Goal: Check status: Check status

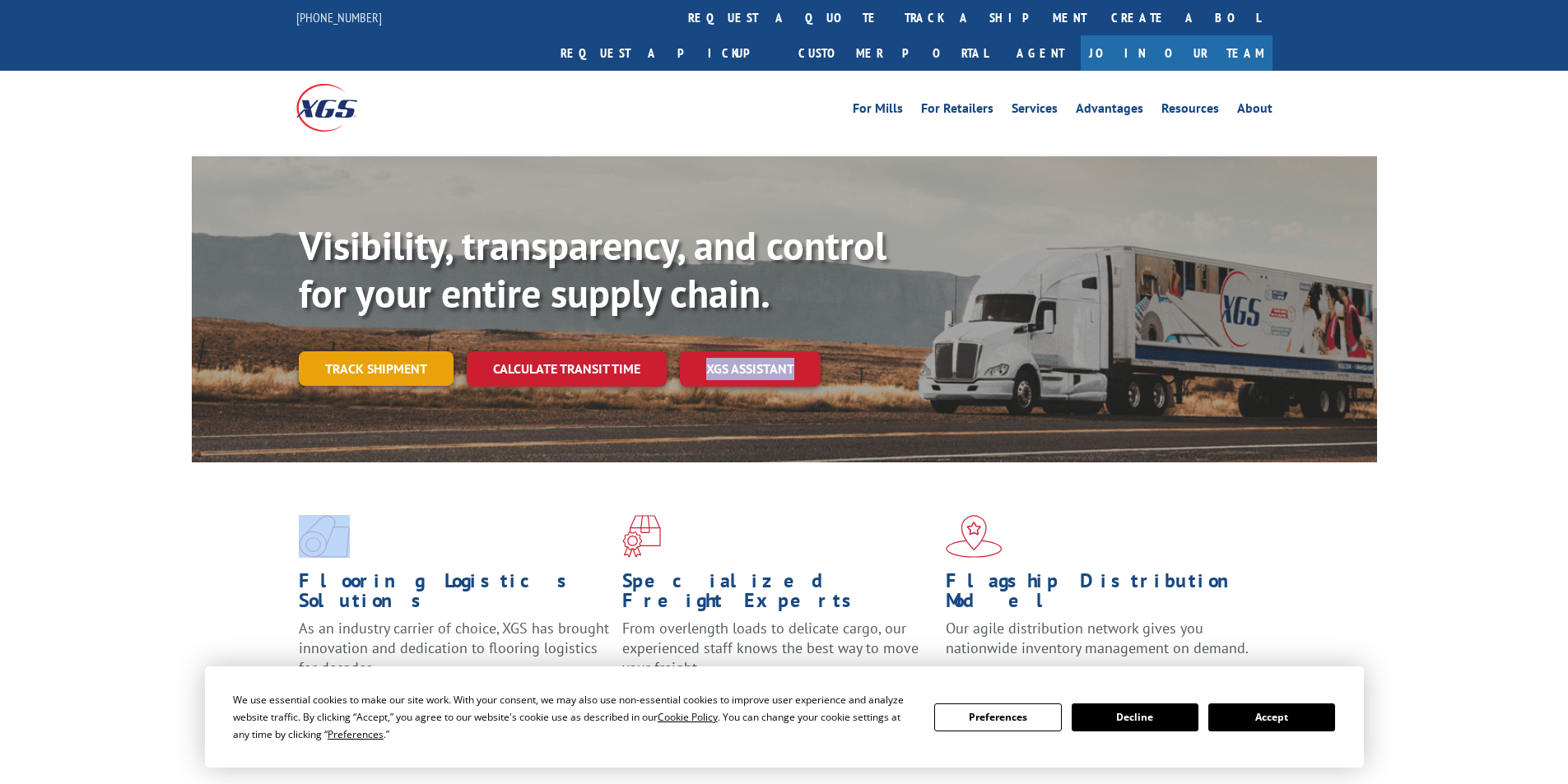
click at [371, 351] on link "Track shipment" at bounding box center [376, 368] width 155 height 35
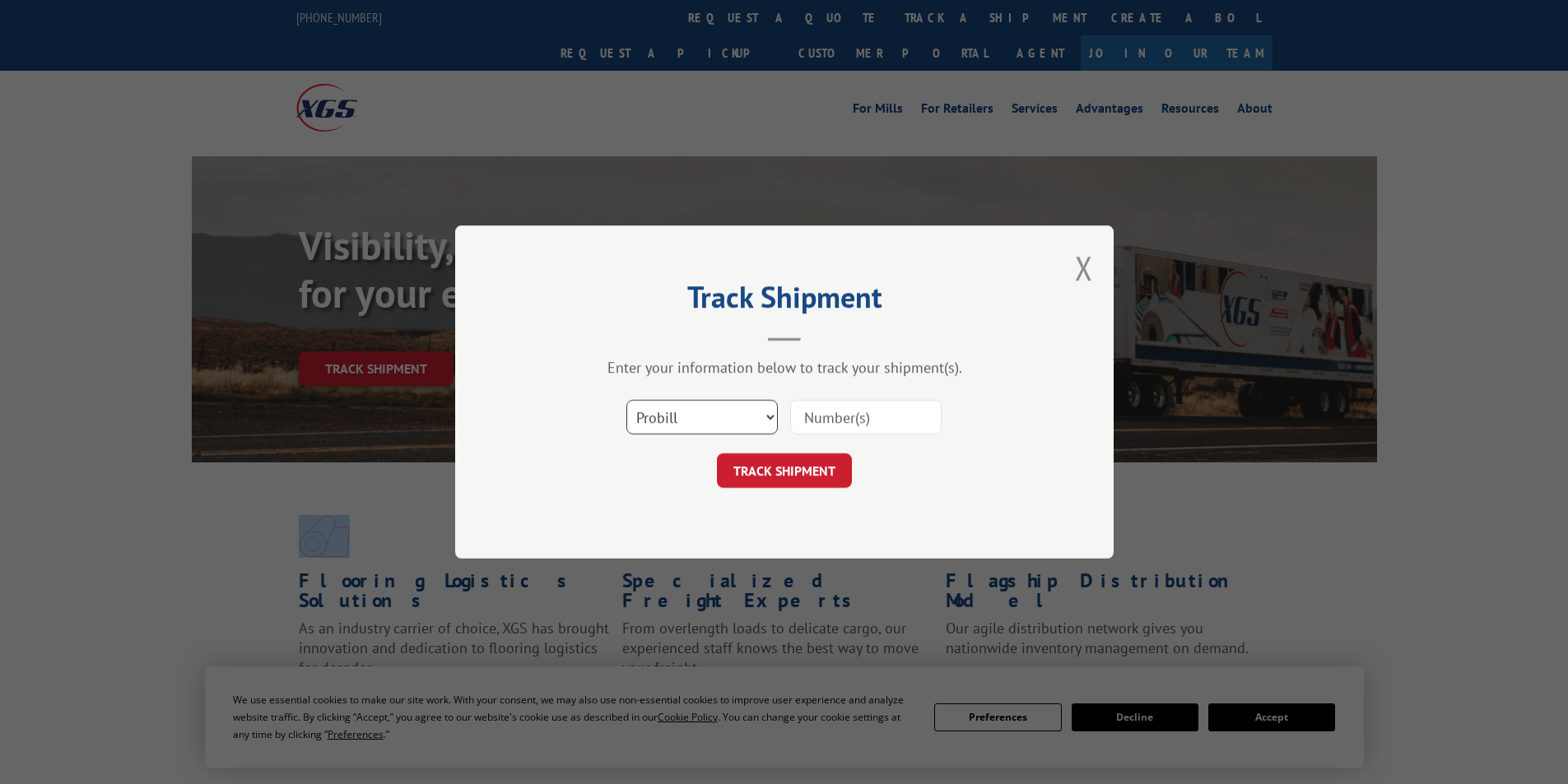
click at [715, 425] on select "Select category... Probill BOL PO" at bounding box center [701, 416] width 152 height 35
select select "po"
click at [626, 400] on select "Select category... Probill BOL PO" at bounding box center [701, 416] width 152 height 35
click at [828, 422] on input at bounding box center [866, 416] width 152 height 35
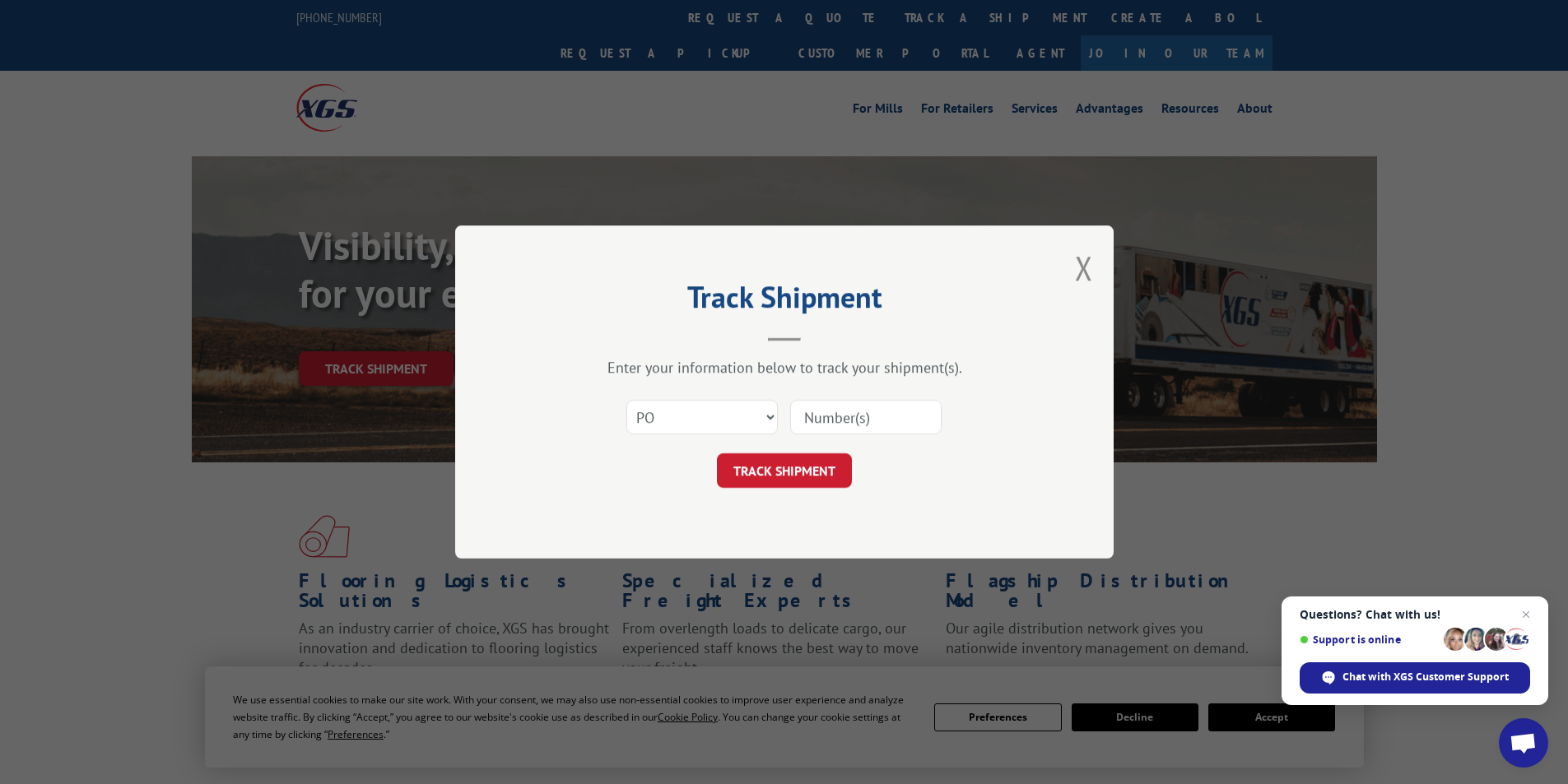
paste input "13529468"
type input "13529468"
click at [794, 473] on button "TRACK SHIPMENT" at bounding box center [784, 470] width 135 height 35
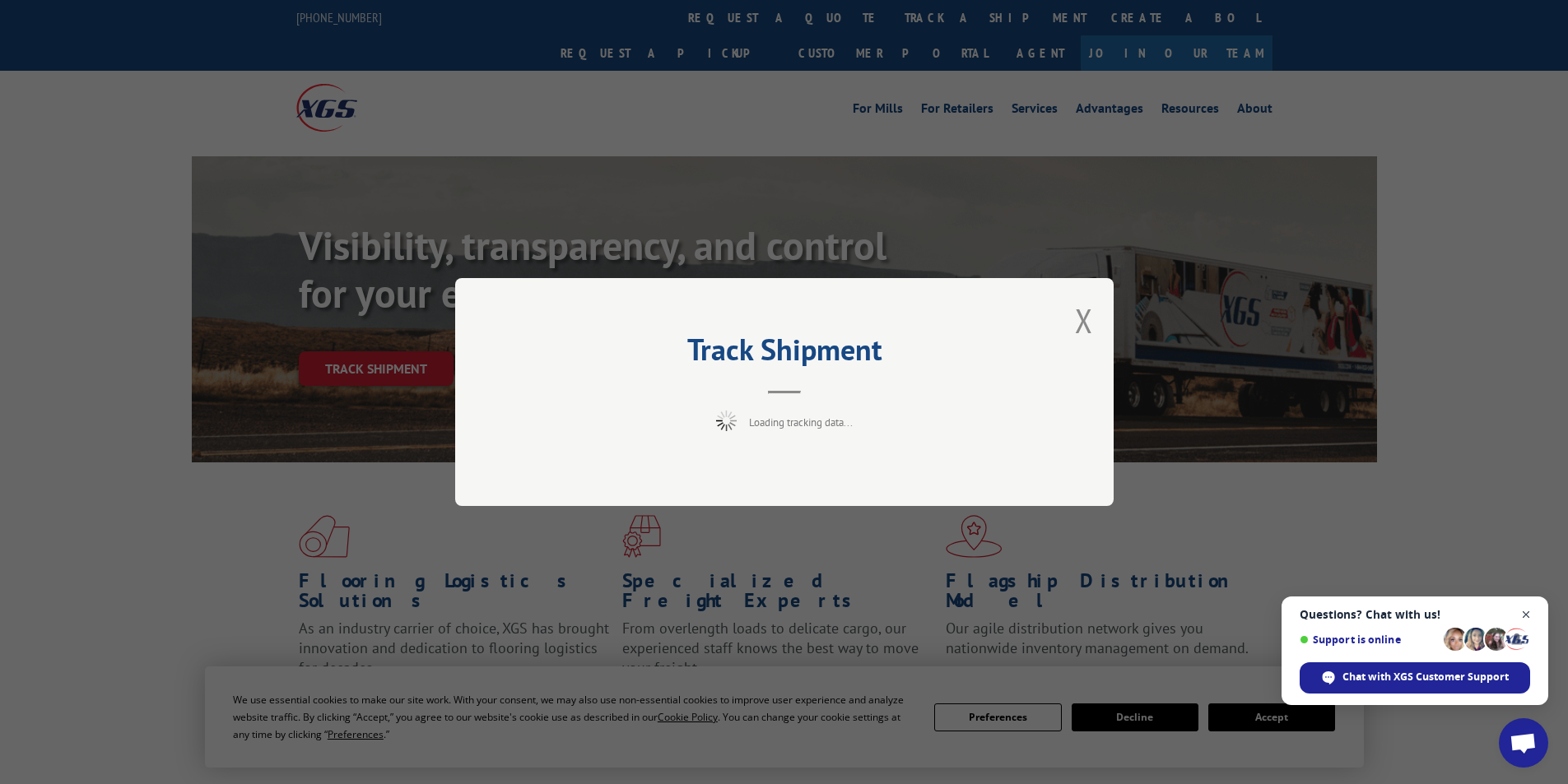
click at [1533, 618] on span "Close chat" at bounding box center [1527, 615] width 21 height 21
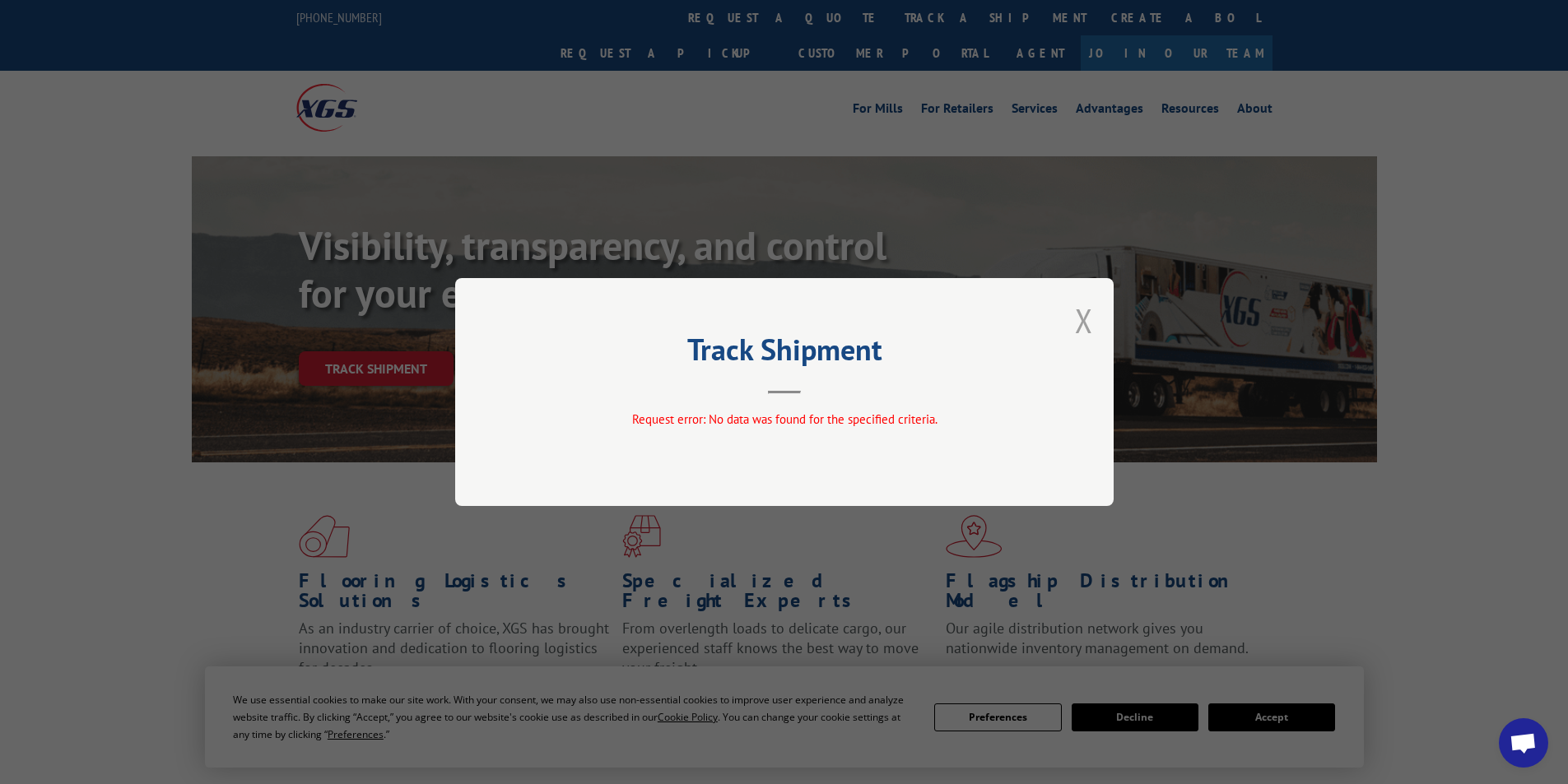
click at [1075, 329] on button "Close modal" at bounding box center [1083, 320] width 18 height 43
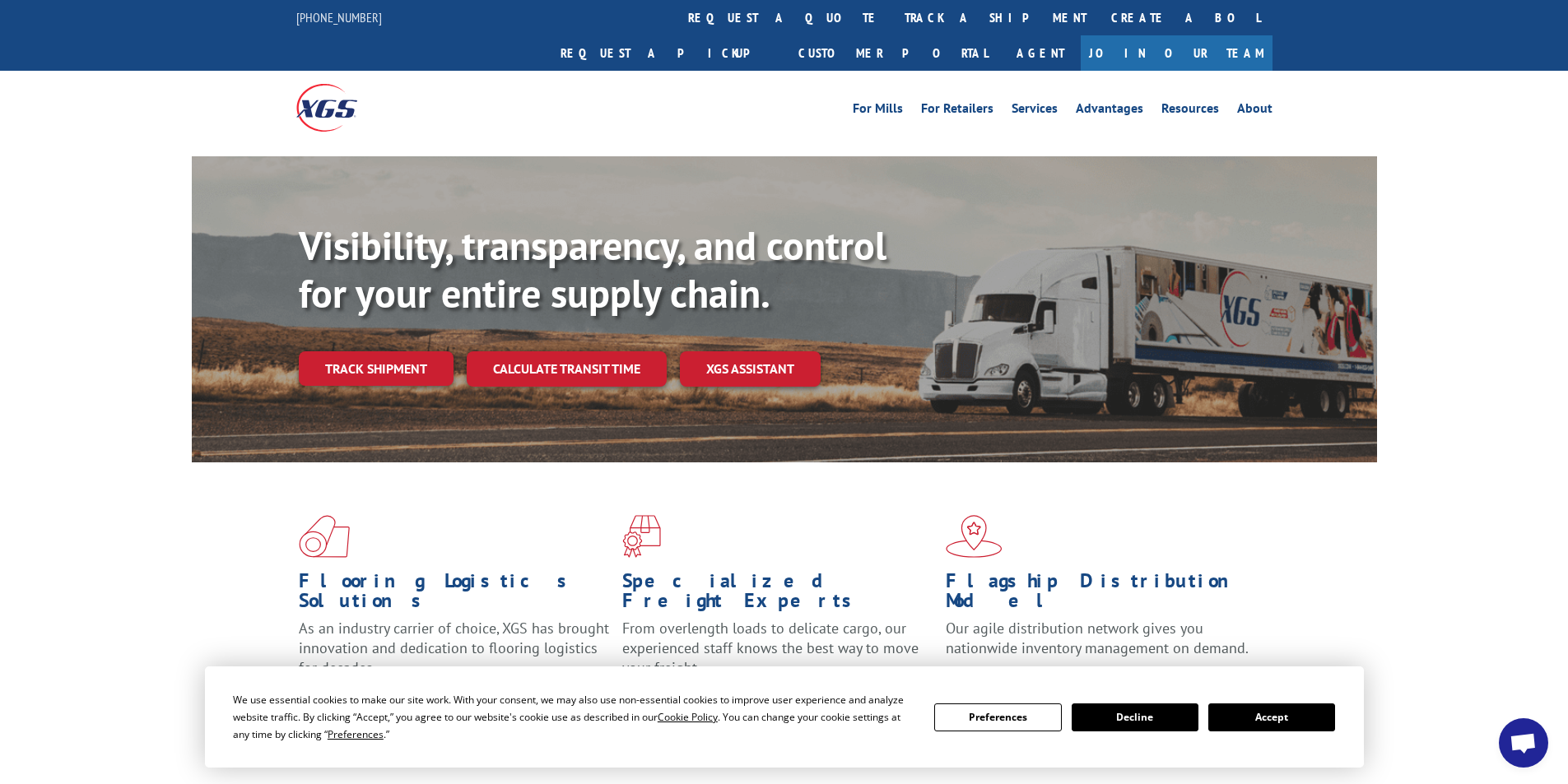
click at [1246, 712] on button "Accept" at bounding box center [1272, 717] width 126 height 28
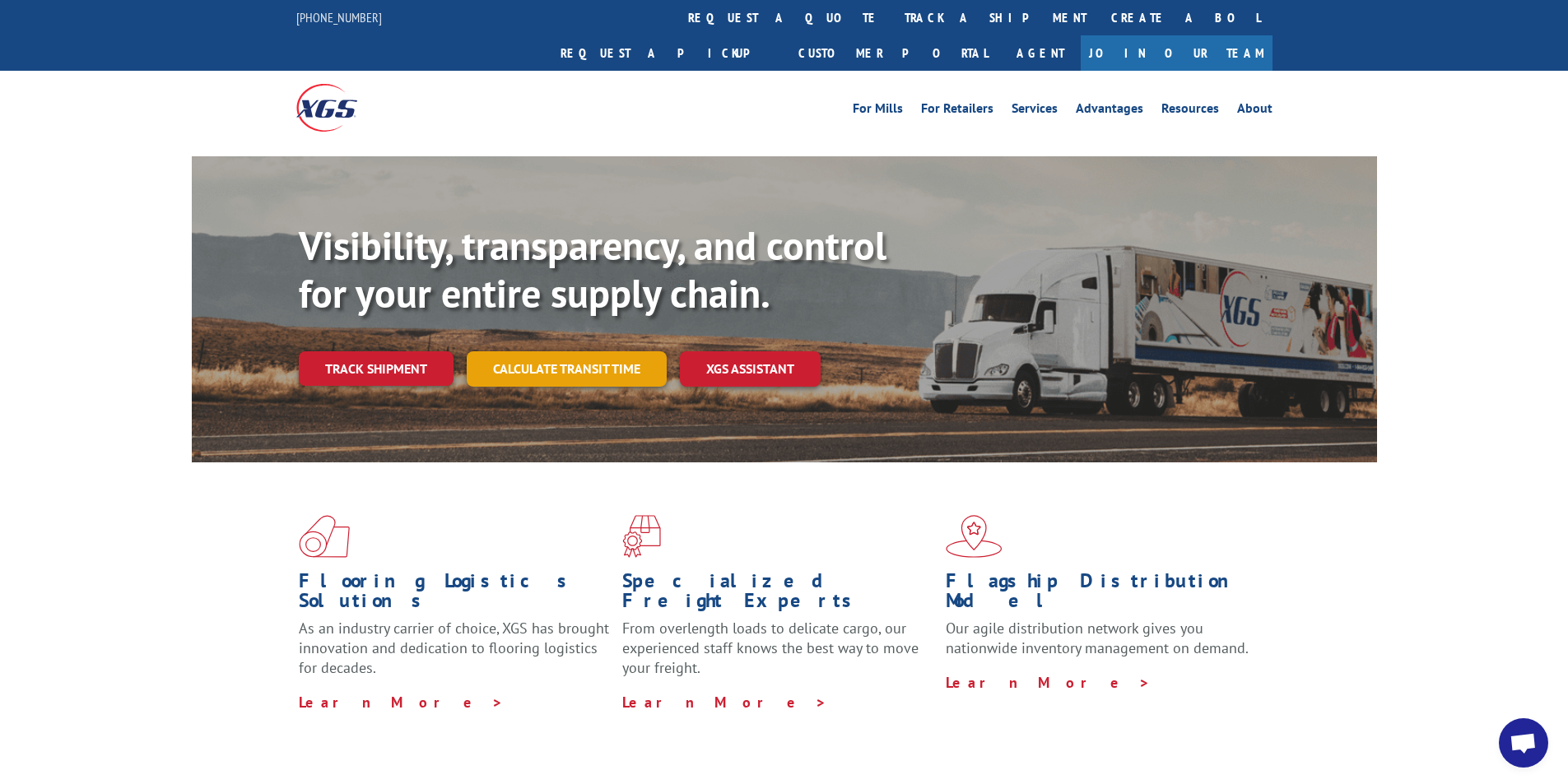
click at [593, 351] on link "Calculate transit time" at bounding box center [567, 369] width 200 height 36
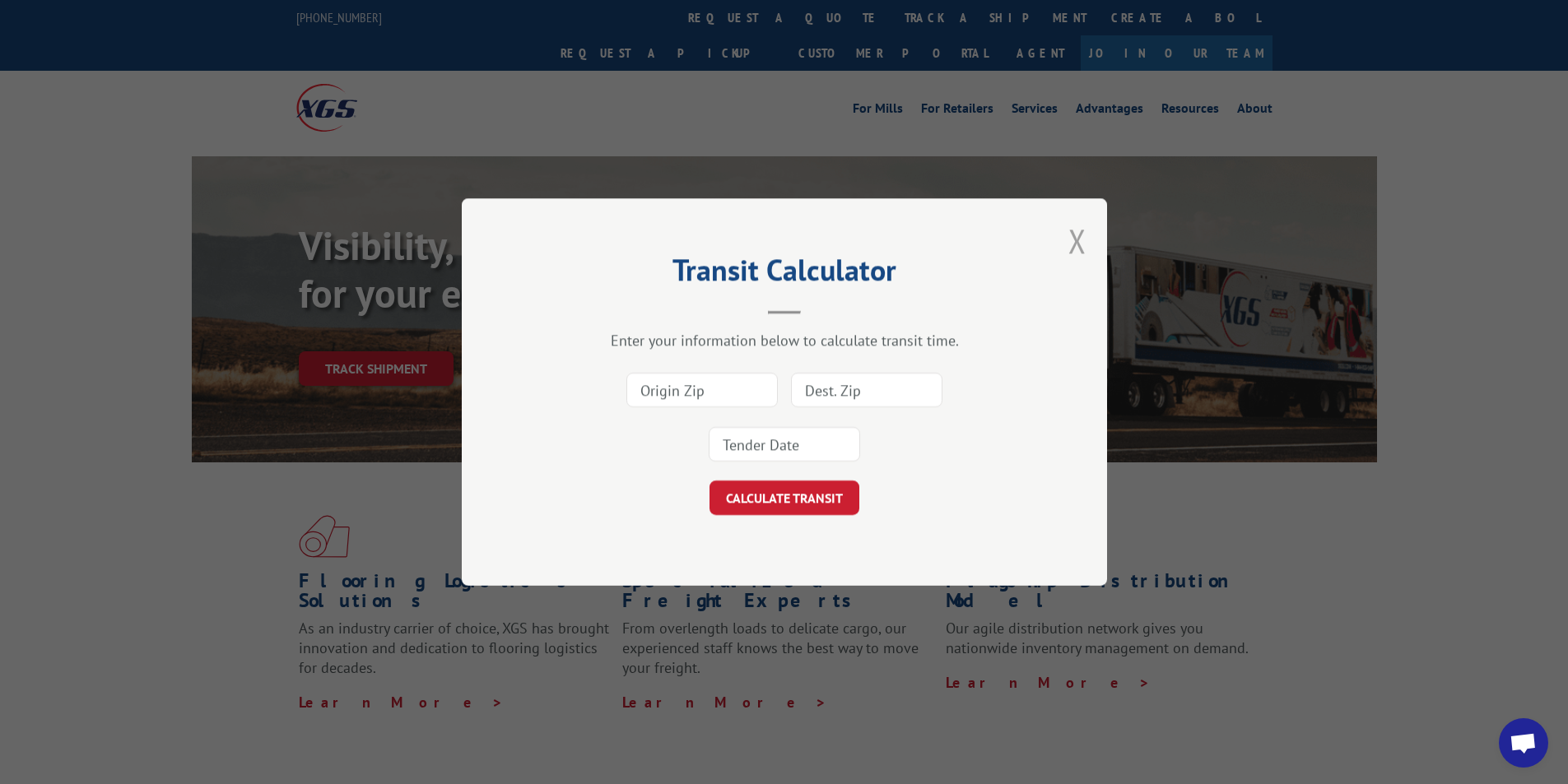
click at [1082, 247] on button "Close modal" at bounding box center [1077, 240] width 18 height 43
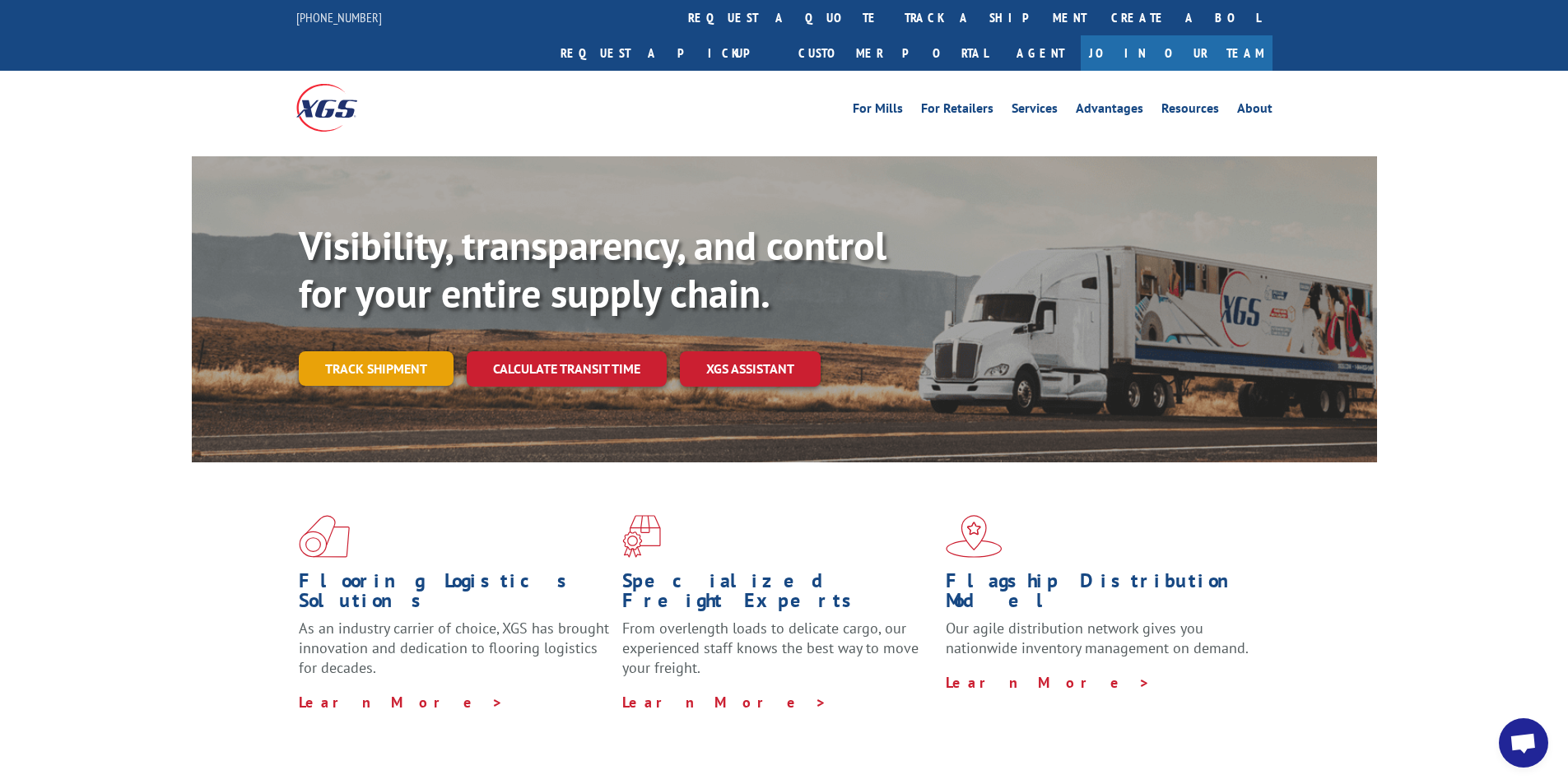
click at [309, 351] on link "Track shipment" at bounding box center [376, 368] width 155 height 35
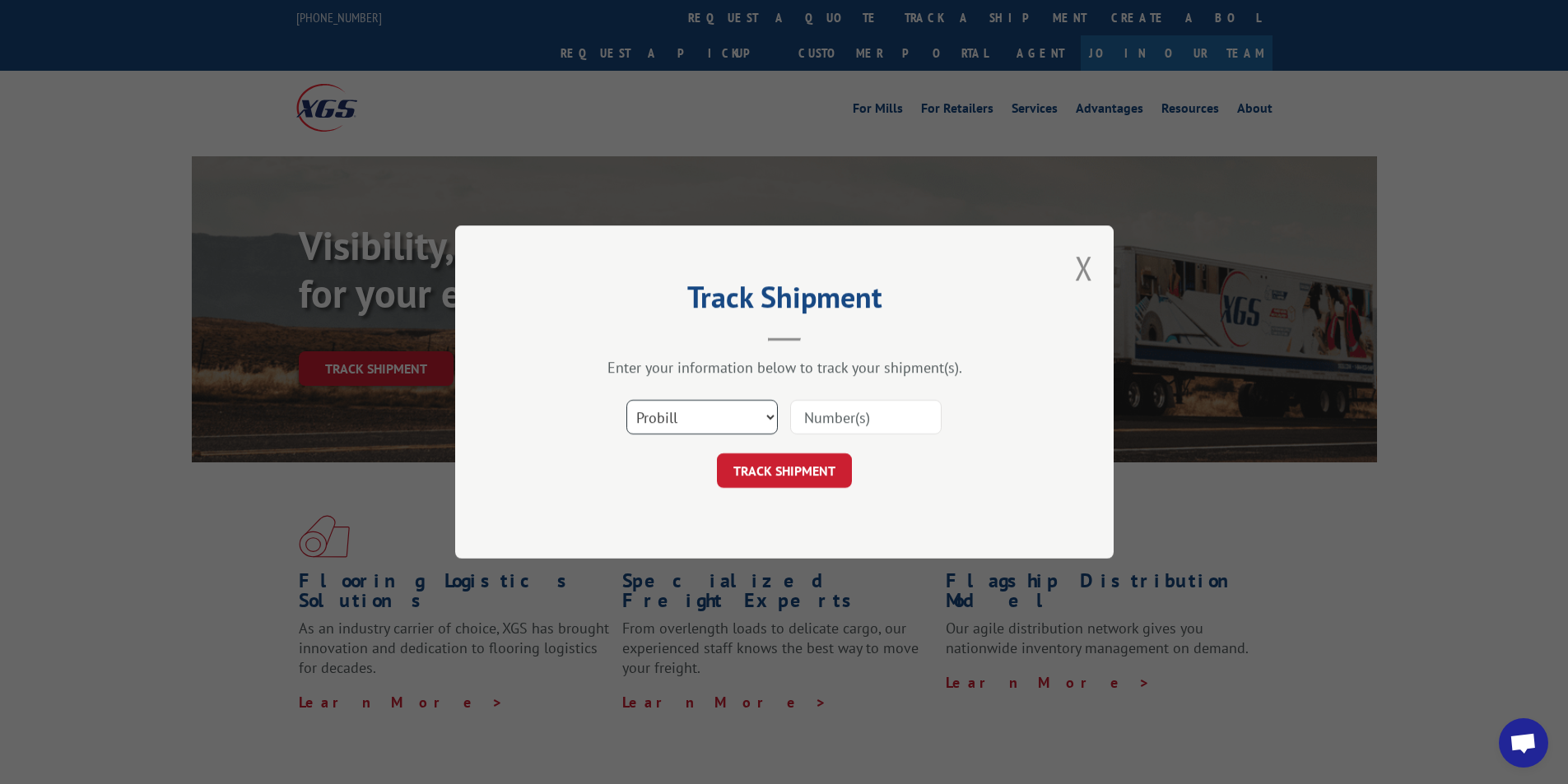
click at [682, 421] on select "Select category... Probill BOL PO" at bounding box center [701, 416] width 152 height 35
select select "po"
click at [626, 400] on select "Select category... Probill BOL PO" at bounding box center [701, 416] width 152 height 35
click at [837, 426] on input at bounding box center [866, 416] width 152 height 35
paste input "13529468"
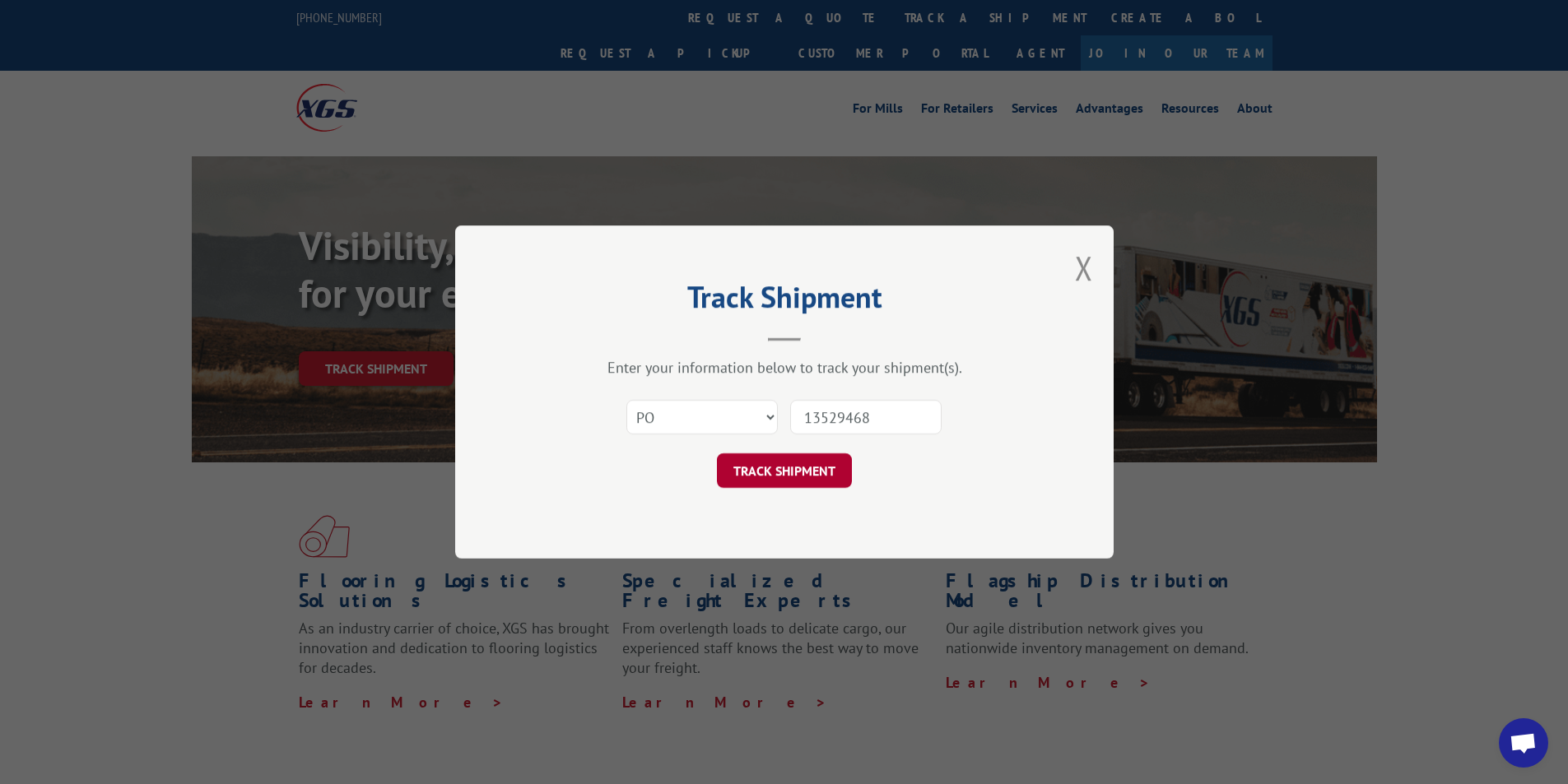
type input "13529468"
click at [816, 466] on button "TRACK SHIPMENT" at bounding box center [784, 470] width 135 height 35
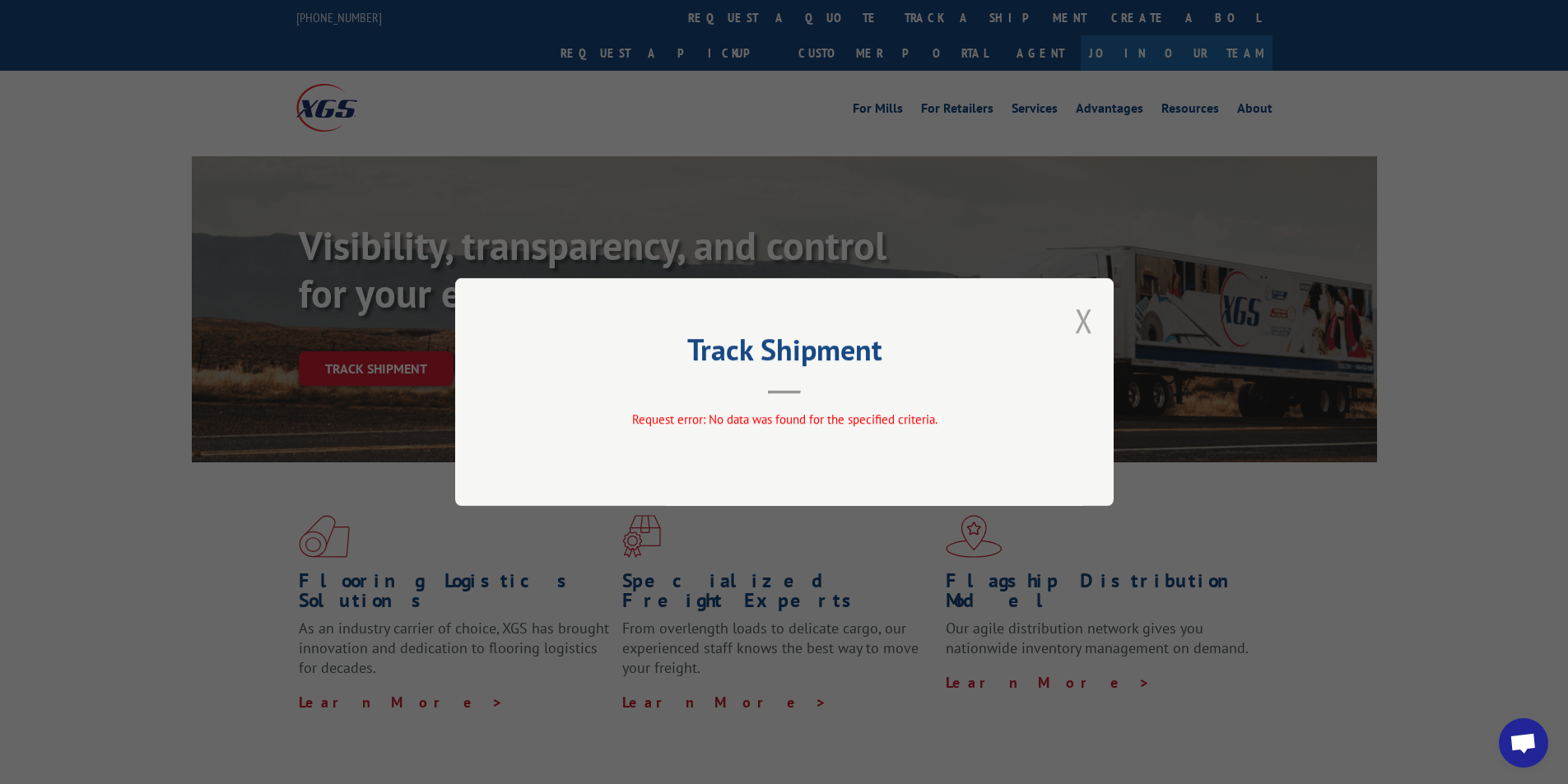
click at [1078, 327] on button "Close modal" at bounding box center [1083, 320] width 18 height 43
